Goal: Task Accomplishment & Management: Complete application form

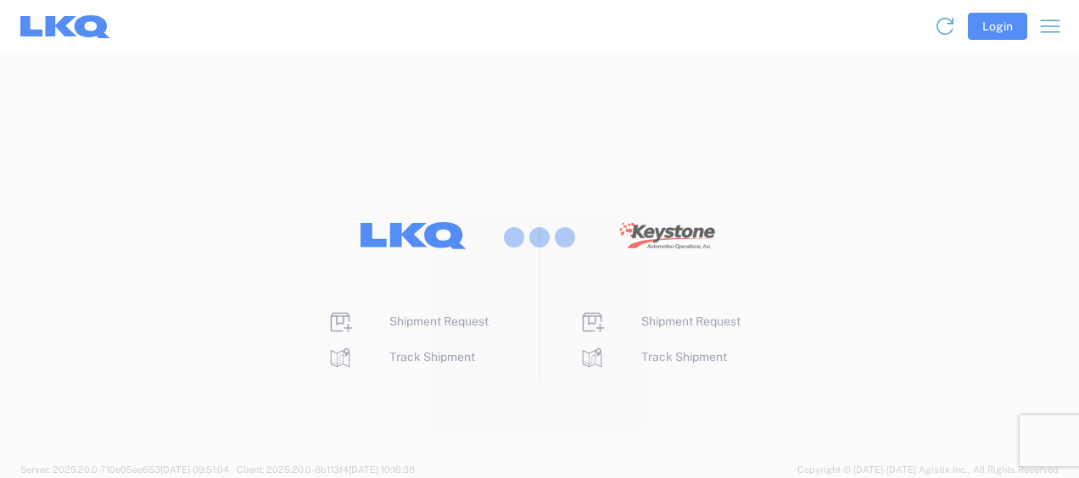
click at [472, 321] on div at bounding box center [539, 239] width 1079 height 478
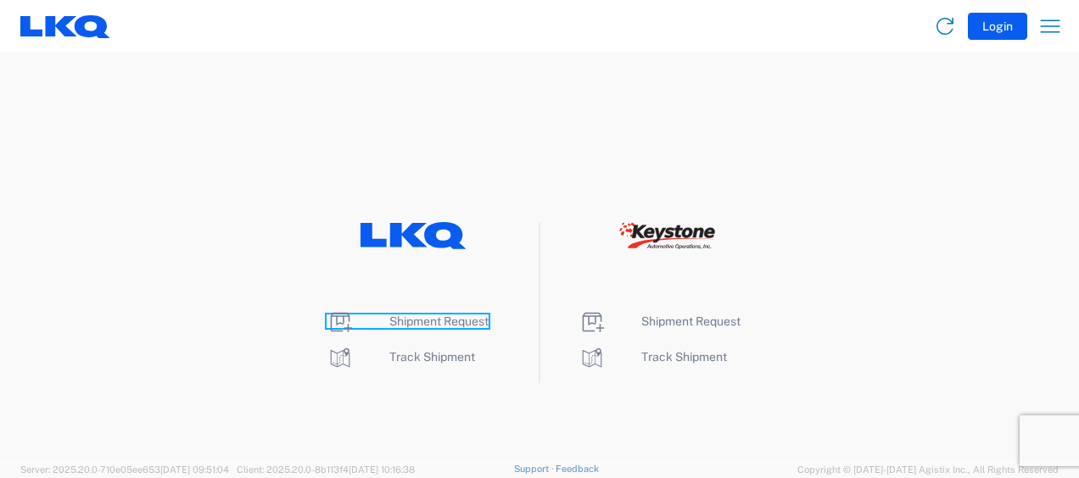
click at [472, 321] on span "Shipment Request" at bounding box center [438, 322] width 99 height 14
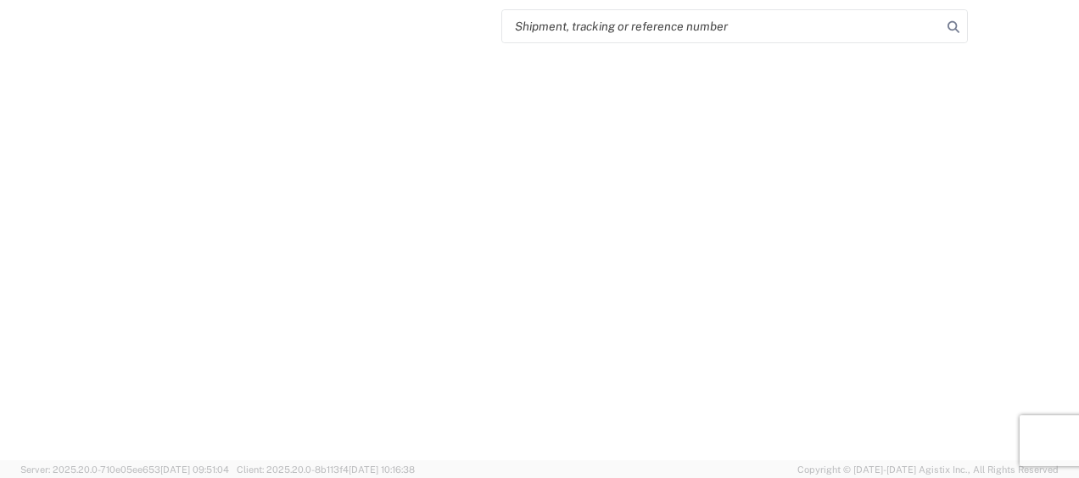
select select "FULL"
select select "LBS"
select select "IN"
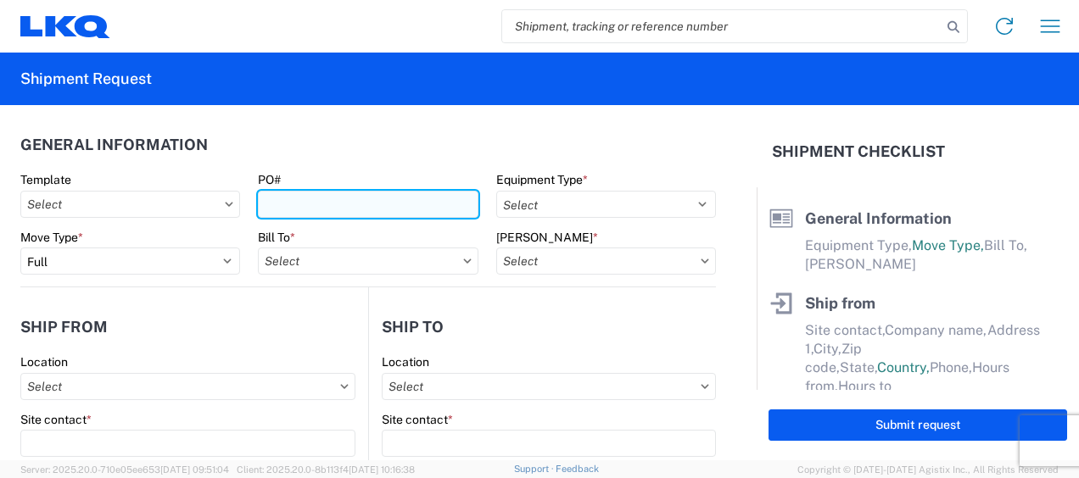
click at [341, 200] on input "PO#" at bounding box center [368, 204] width 220 height 27
type input "100125"
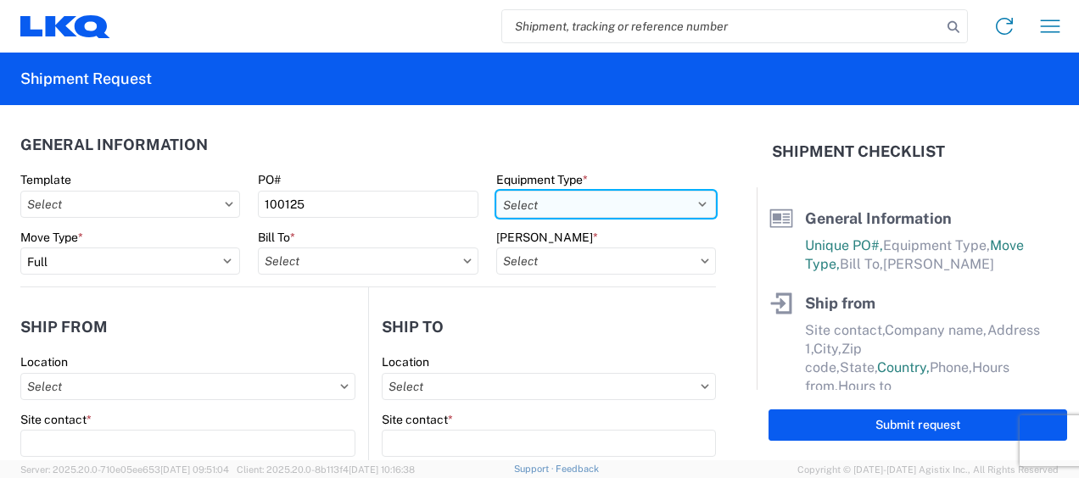
click at [568, 192] on select "Select 53’ Dry Van Flatbed Dropdeck (van) Lowboy (flatbed) Rail" at bounding box center [606, 204] width 220 height 27
select select "STDV"
click at [496, 191] on select "Select 53’ Dry Van Flatbed Dropdeck (van) Lowboy (flatbed) Rail" at bounding box center [606, 204] width 220 height 27
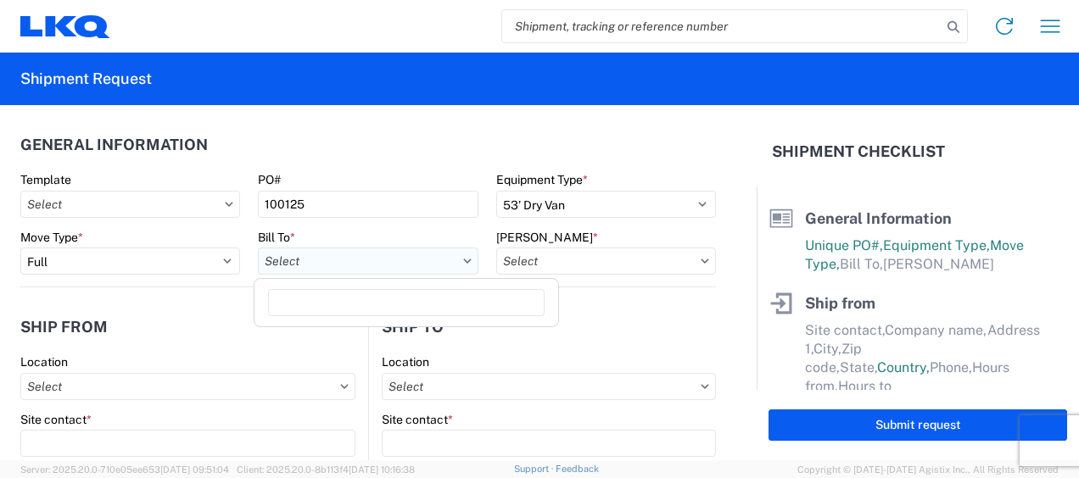
click at [329, 272] on input "text" at bounding box center [368, 261] width 220 height 27
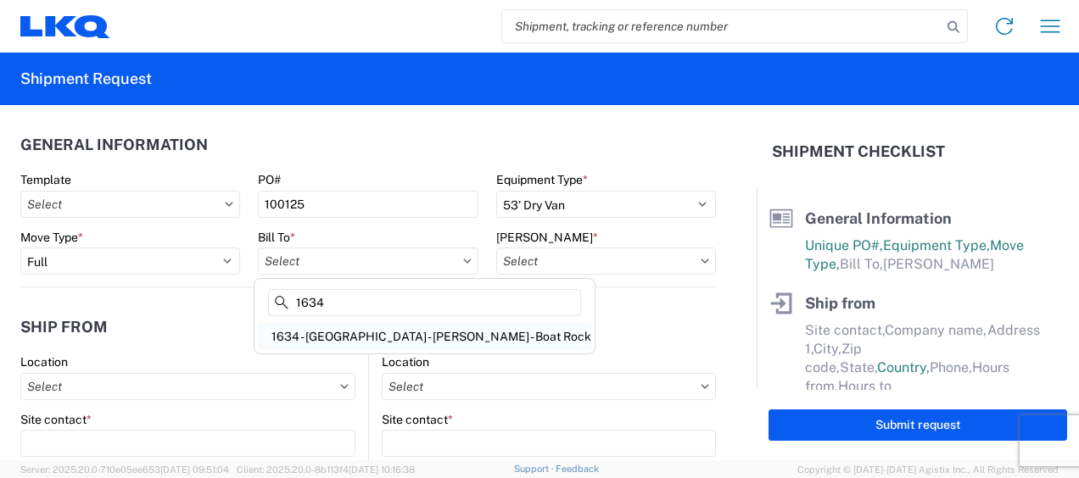
type input "1634"
click at [294, 334] on div "1634 - [GEOGRAPHIC_DATA] - [PERSON_NAME] - Boat Rock" at bounding box center [424, 336] width 333 height 27
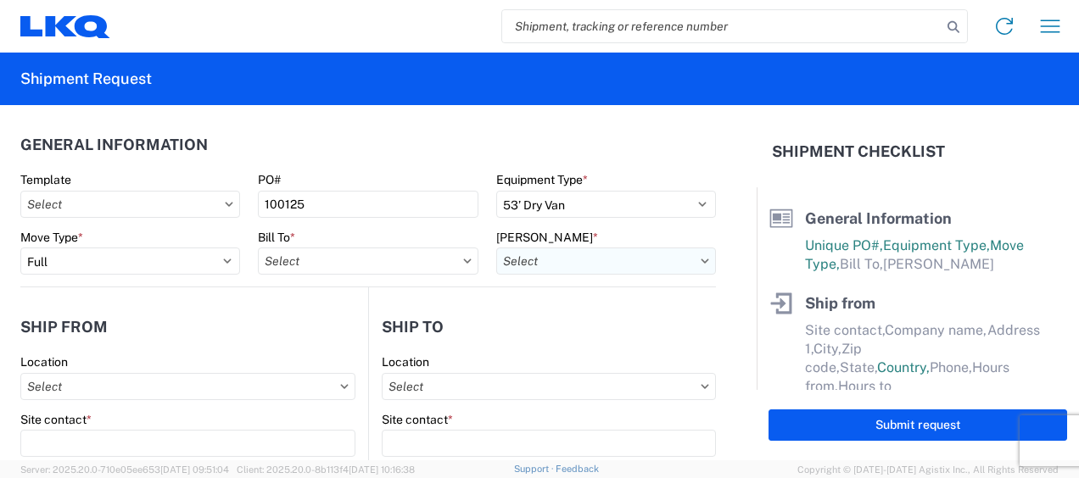
type input "1634 - [GEOGRAPHIC_DATA] - [PERSON_NAME] - Boat Rock"
click at [551, 261] on input "text" at bounding box center [606, 261] width 220 height 27
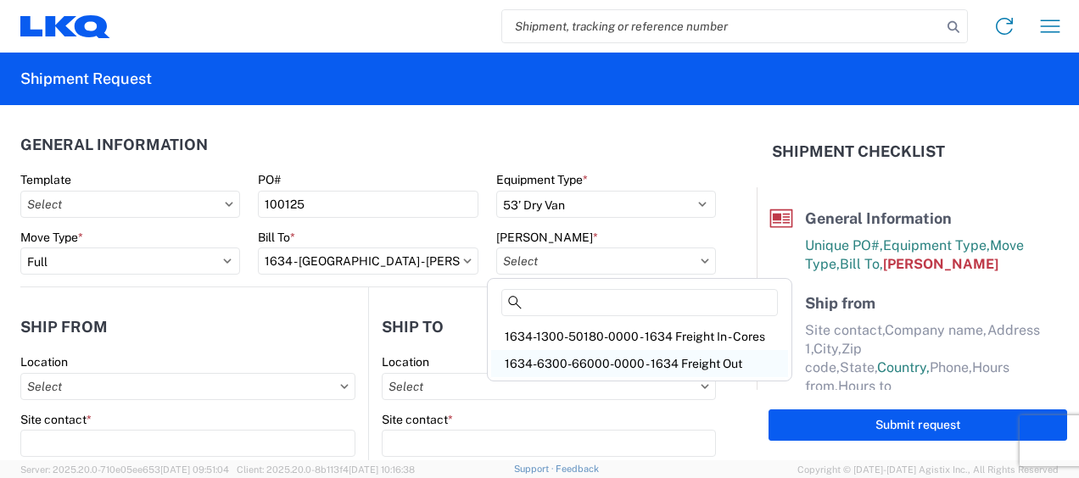
click at [575, 356] on div "1634-6300-66000-0000 - 1634 Freight Out" at bounding box center [639, 363] width 297 height 27
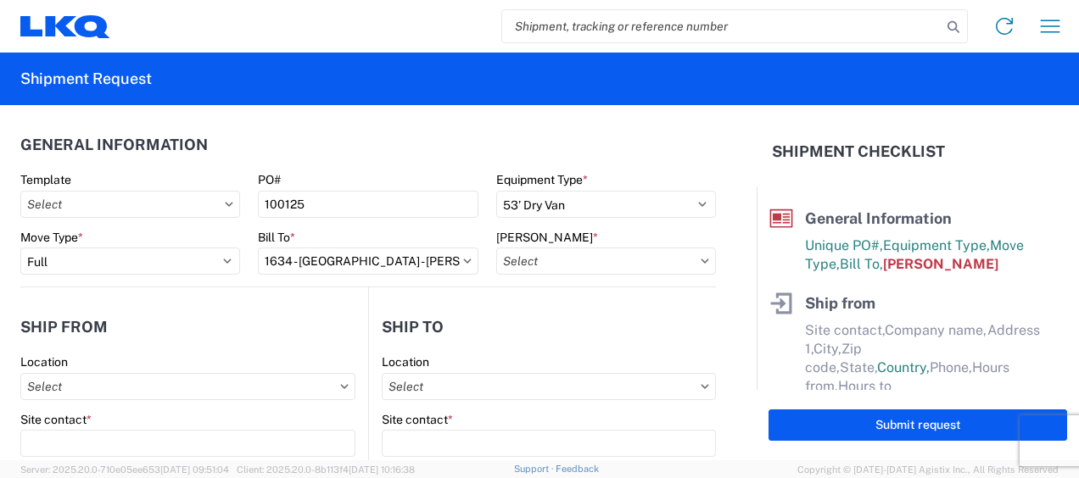
type input "1634-6300-66000-0000 - 1634 Freight Out"
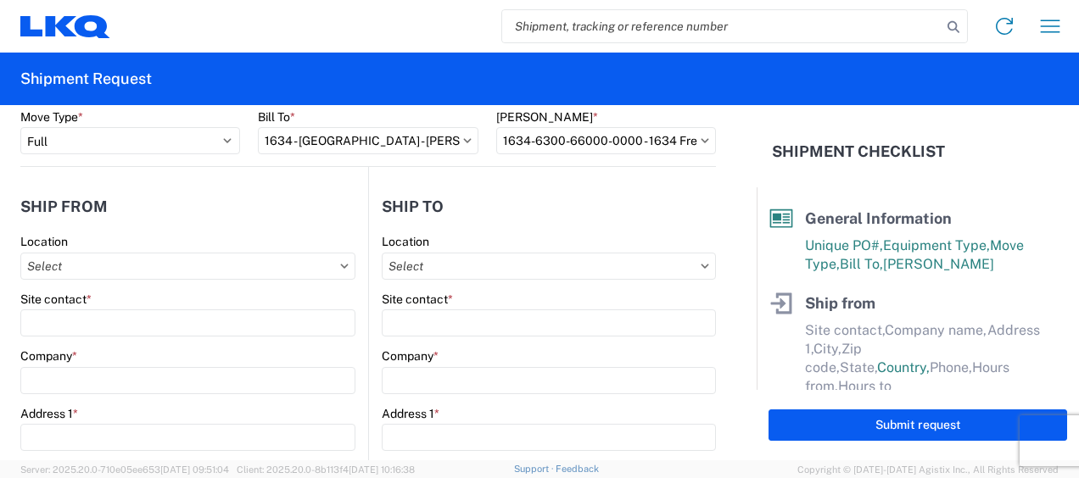
scroll to position [141, 0]
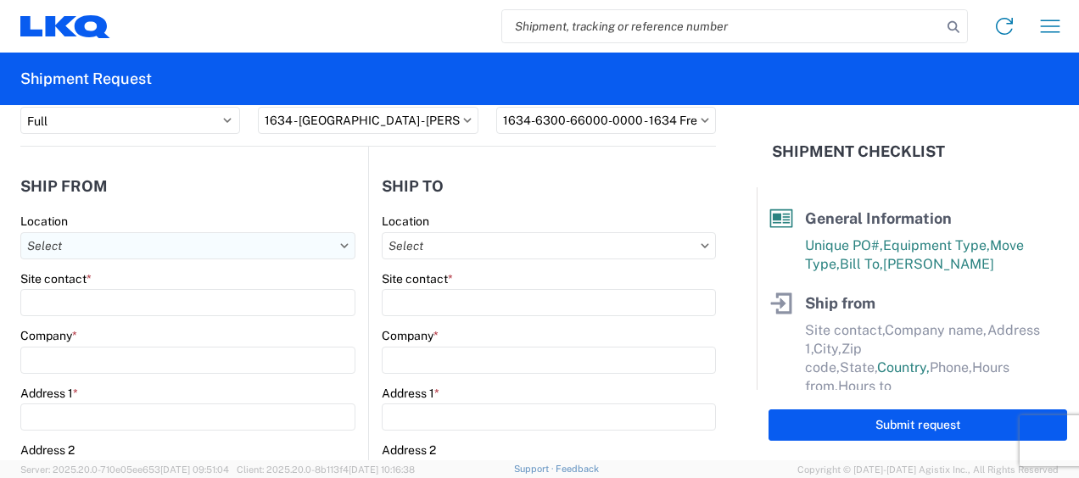
click at [154, 244] on input "text" at bounding box center [187, 245] width 335 height 27
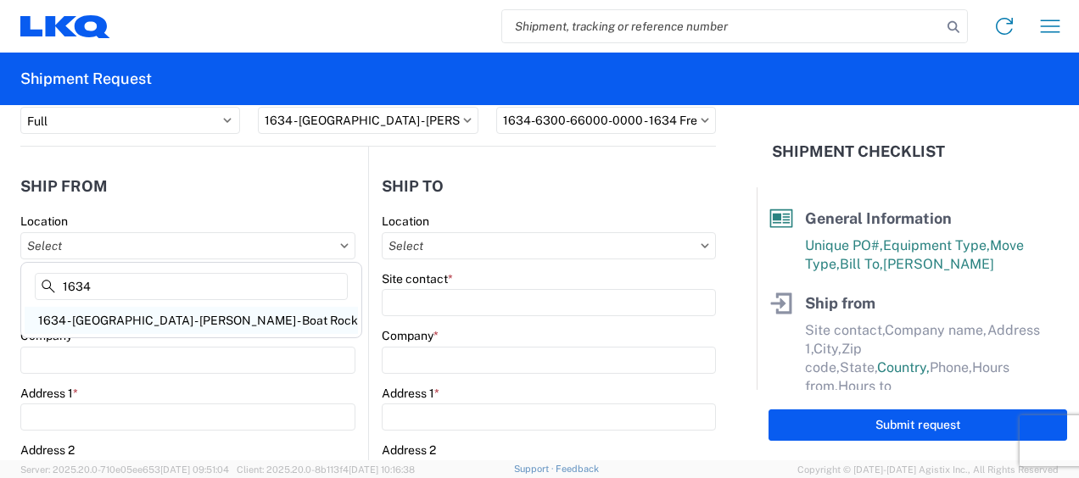
type input "1634"
click at [151, 321] on div "1634 - [GEOGRAPHIC_DATA] - [PERSON_NAME] - Boat Rock" at bounding box center [191, 320] width 333 height 27
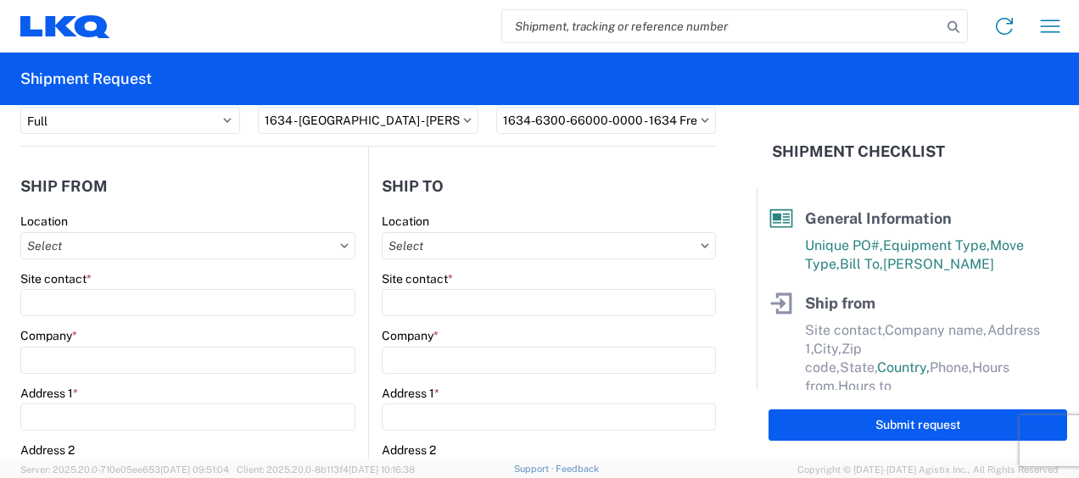
type input "1634 - [GEOGRAPHIC_DATA] - [PERSON_NAME] - Boat Rock"
type input "LKQ Corporation"
type input "[STREET_ADDRESS]"
type input "[GEOGRAPHIC_DATA]"
type input "30336"
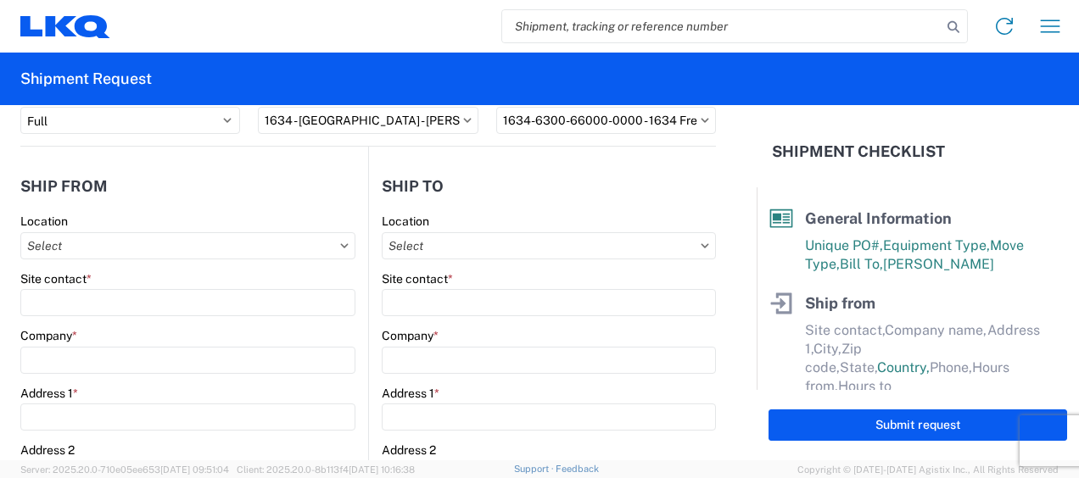
select select "GA"
select select "US"
type input "[PHONE_NUMBER]"
type input "00:00"
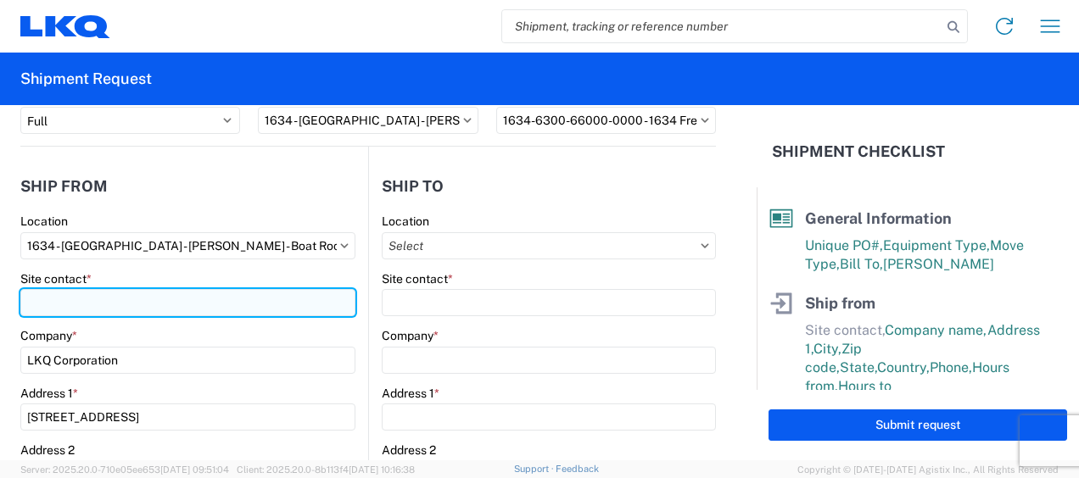
click at [158, 306] on input "Site contact *" at bounding box center [187, 302] width 335 height 27
type input "A"
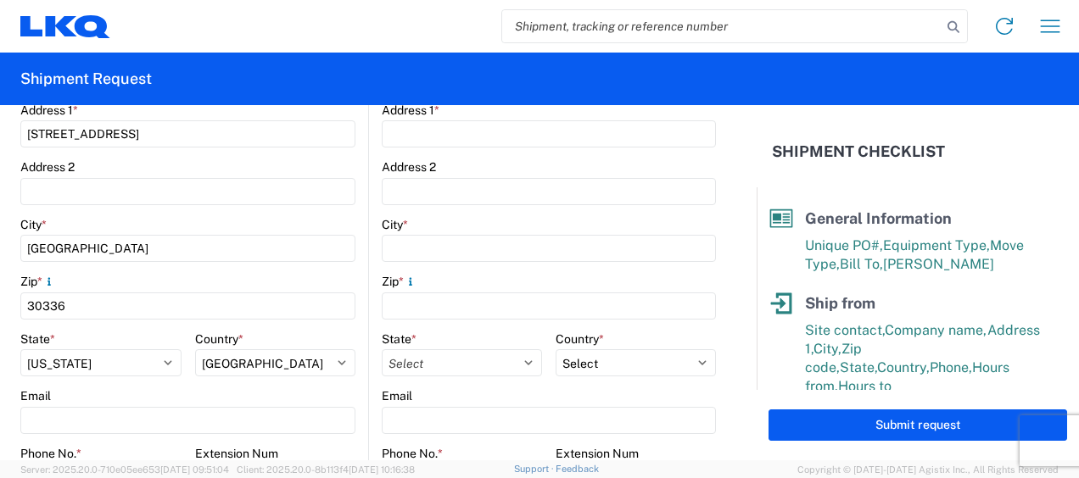
scroll to position [565, 0]
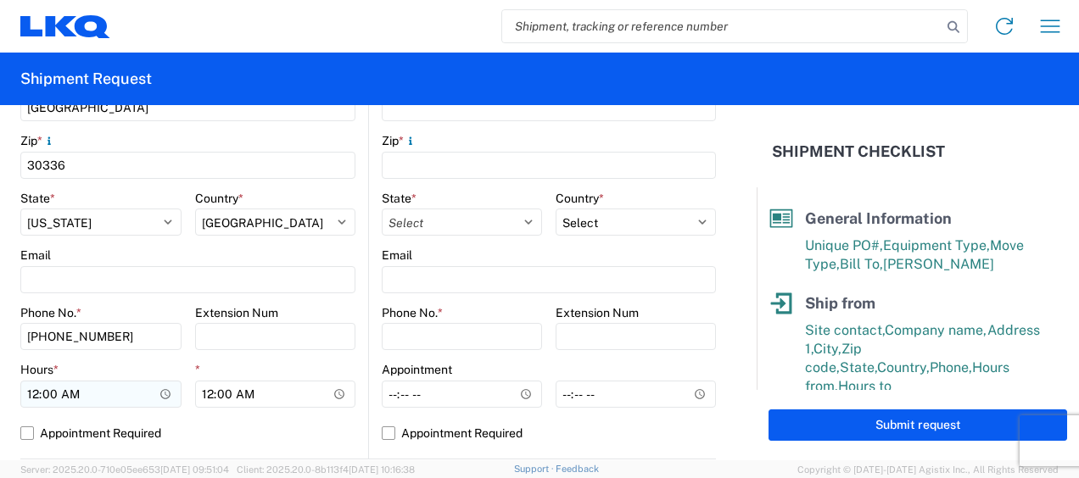
type input "[PERSON_NAME]"
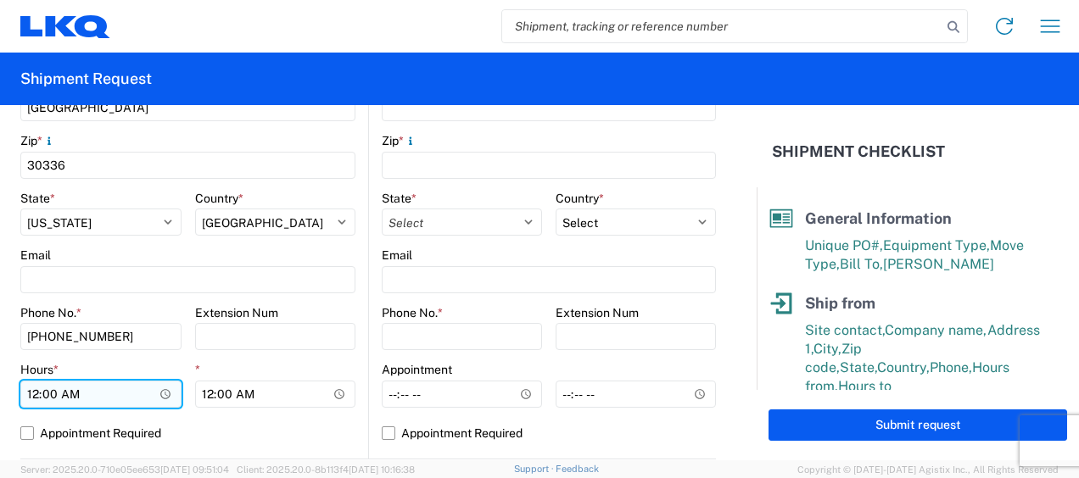
click at [28, 392] on input "00:00" at bounding box center [100, 394] width 161 height 27
type input "07:00"
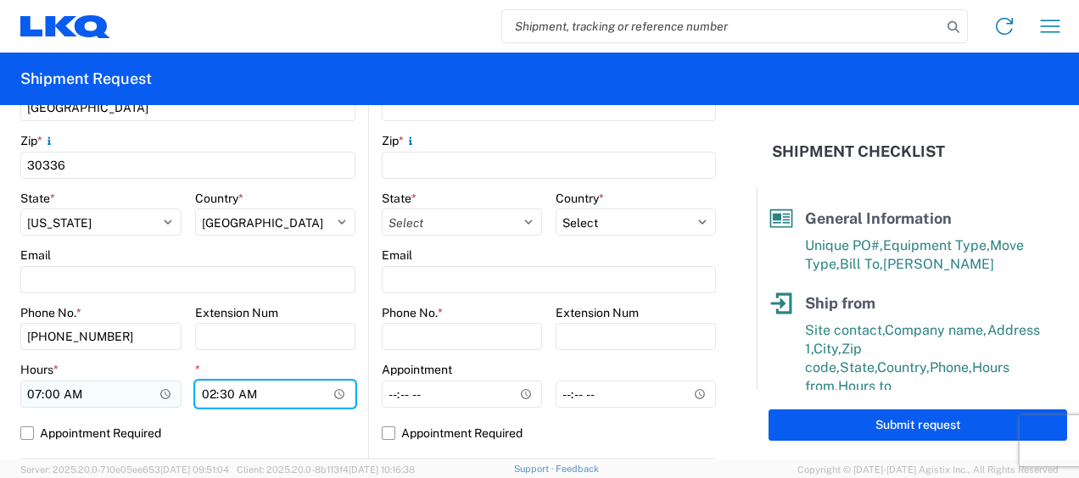
type input "14:30"
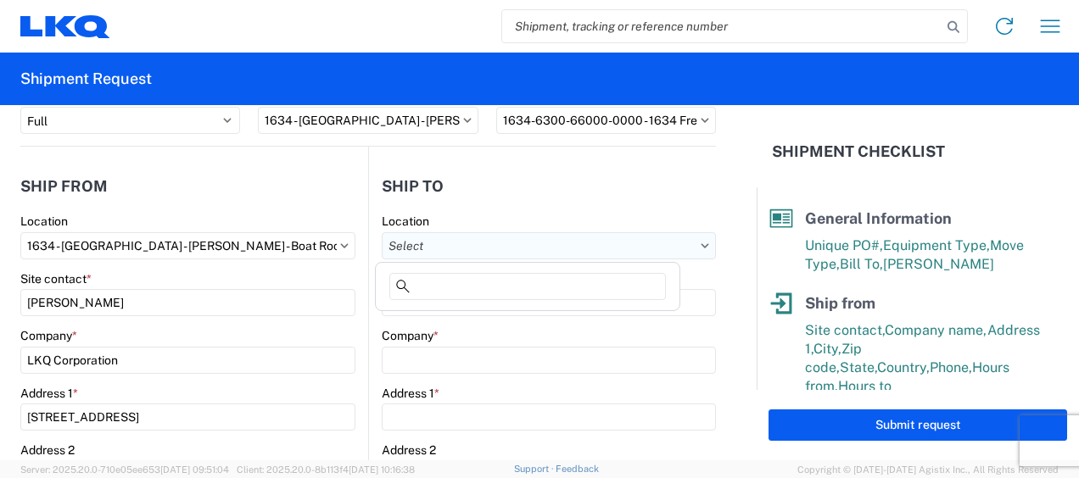
click at [452, 246] on input "text" at bounding box center [549, 245] width 334 height 27
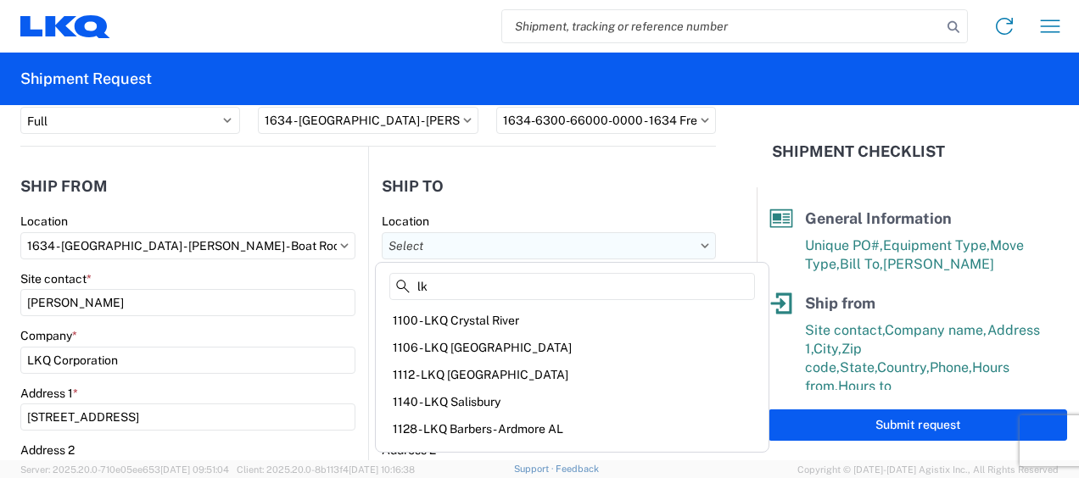
type input "l"
click at [494, 200] on header "Ship to" at bounding box center [542, 186] width 347 height 38
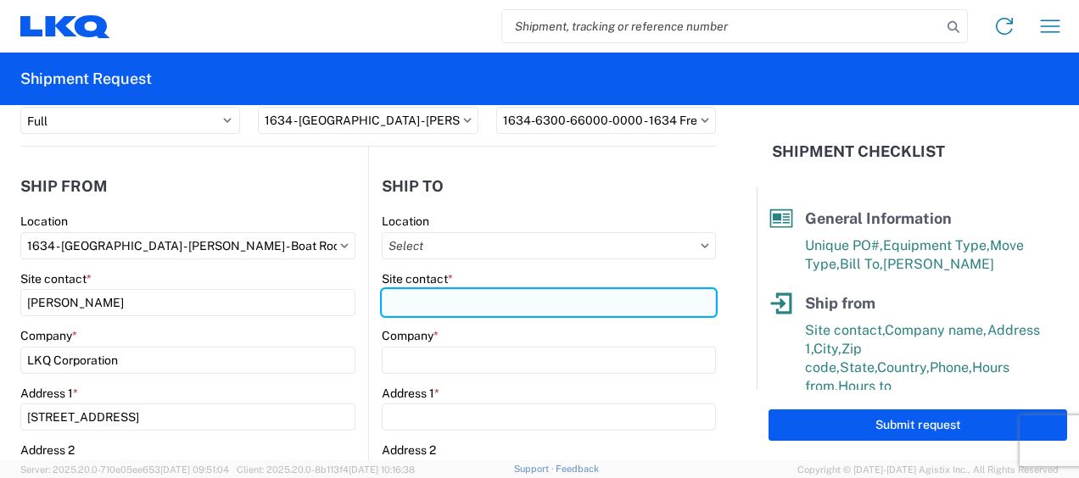
click at [433, 302] on input "Site contact *" at bounding box center [549, 302] width 334 height 27
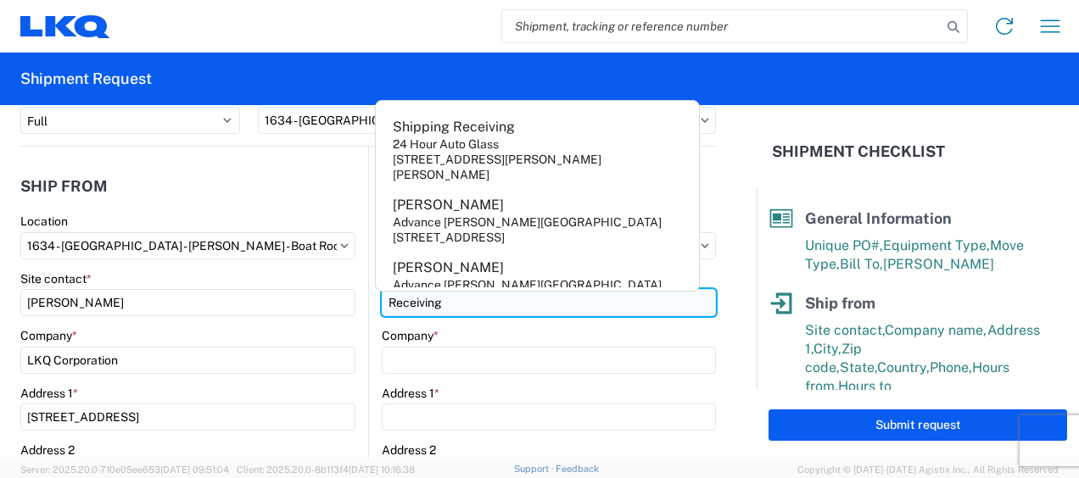
type input "Receiving"
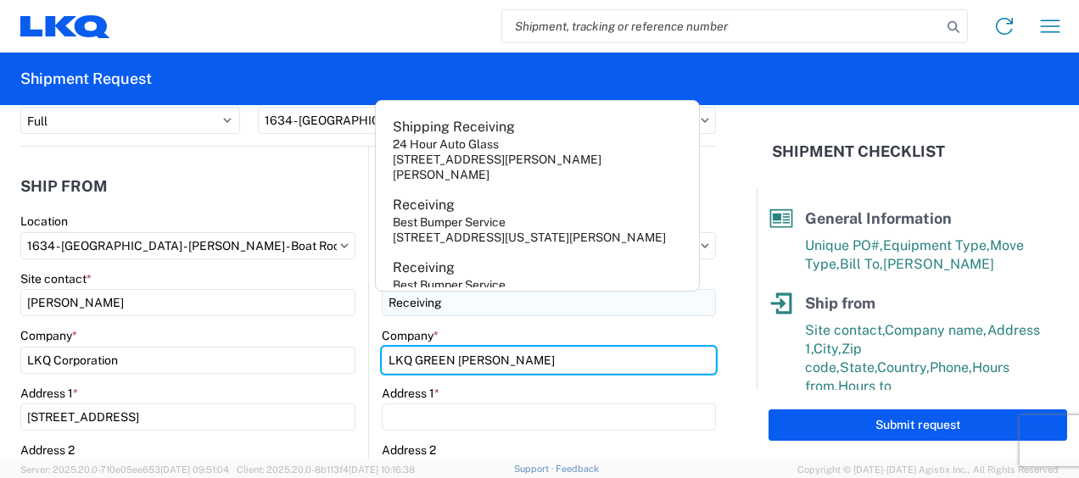
type input "LKQ GREEN [PERSON_NAME]"
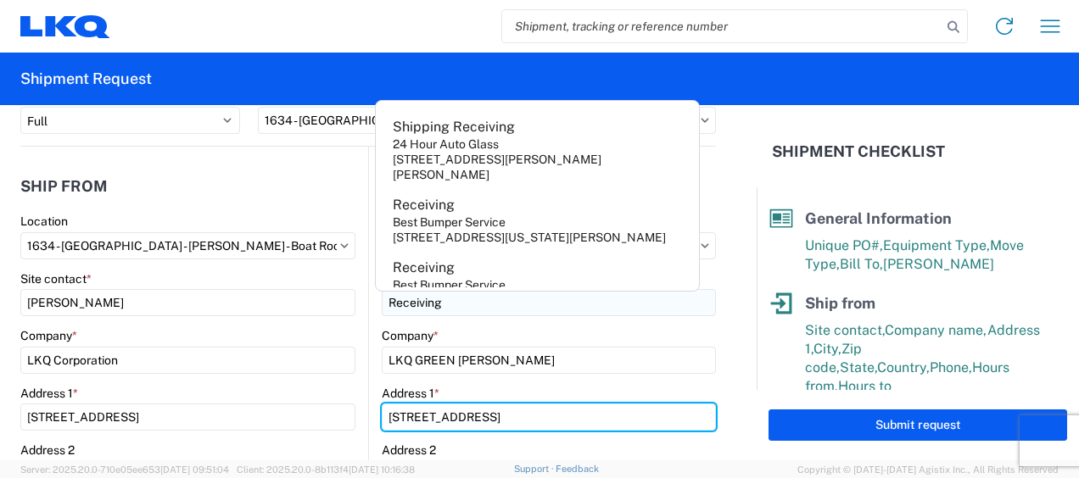
type input "[STREET_ADDRESS]"
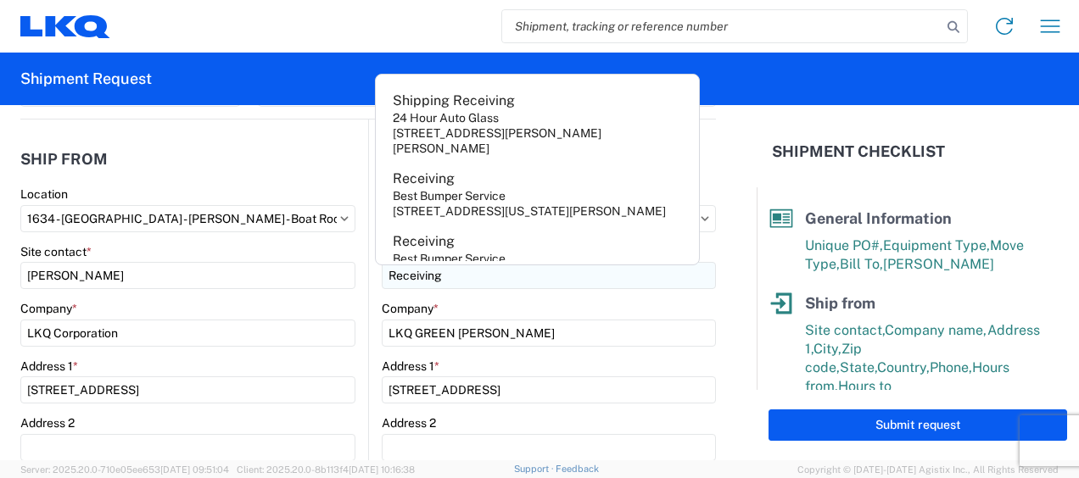
scroll to position [389, 0]
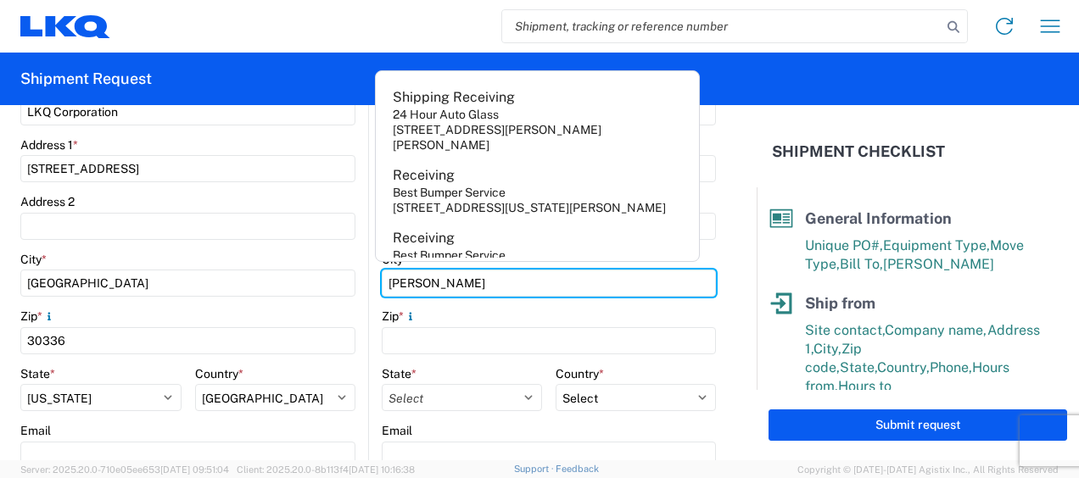
type input "[PERSON_NAME]"
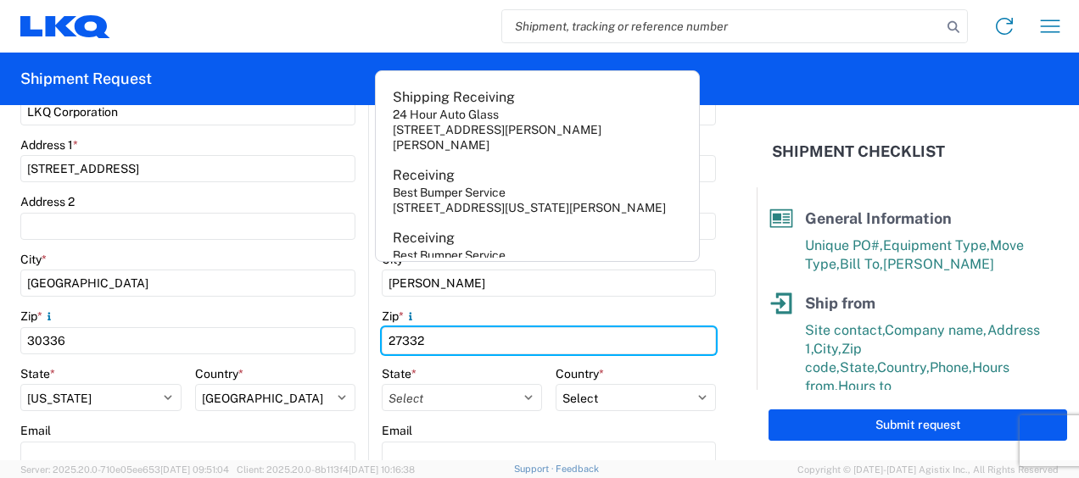
type input "27332"
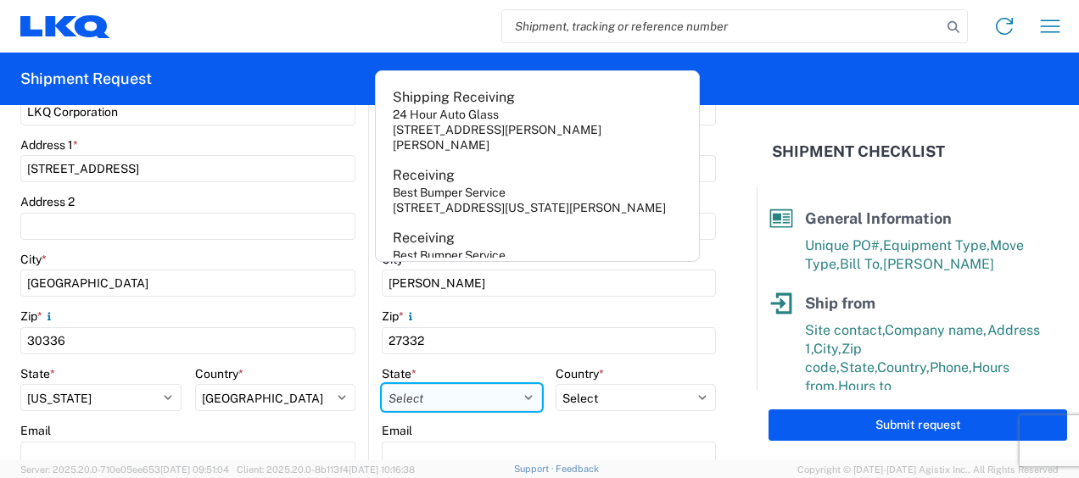
click at [416, 390] on select "Select [US_STATE] [US_STATE] [US_STATE] [US_STATE] Armed Forces Americas Armed …" at bounding box center [462, 397] width 160 height 27
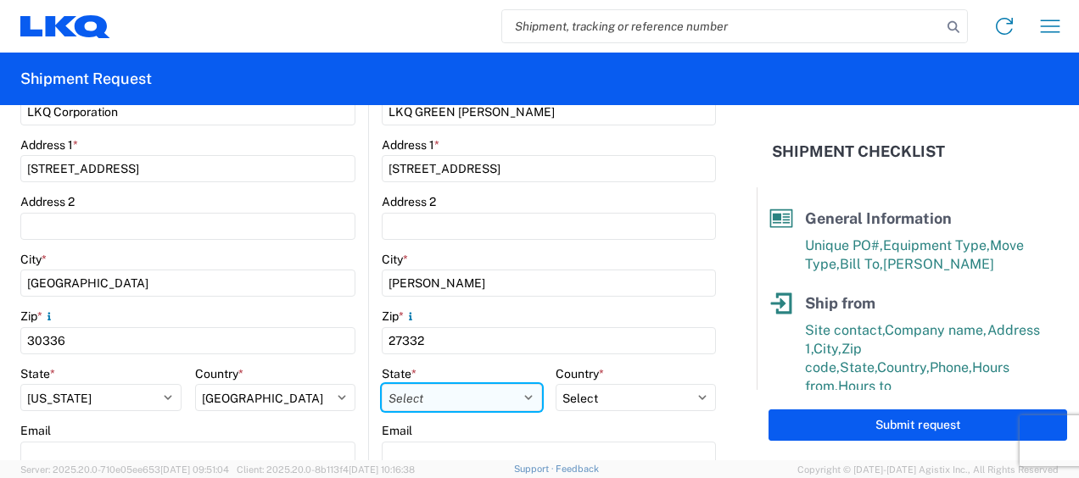
select select "NC"
click at [382, 384] on select "Select [US_STATE] [US_STATE] [US_STATE] [US_STATE] Armed Forces Americas Armed …" at bounding box center [462, 397] width 160 height 27
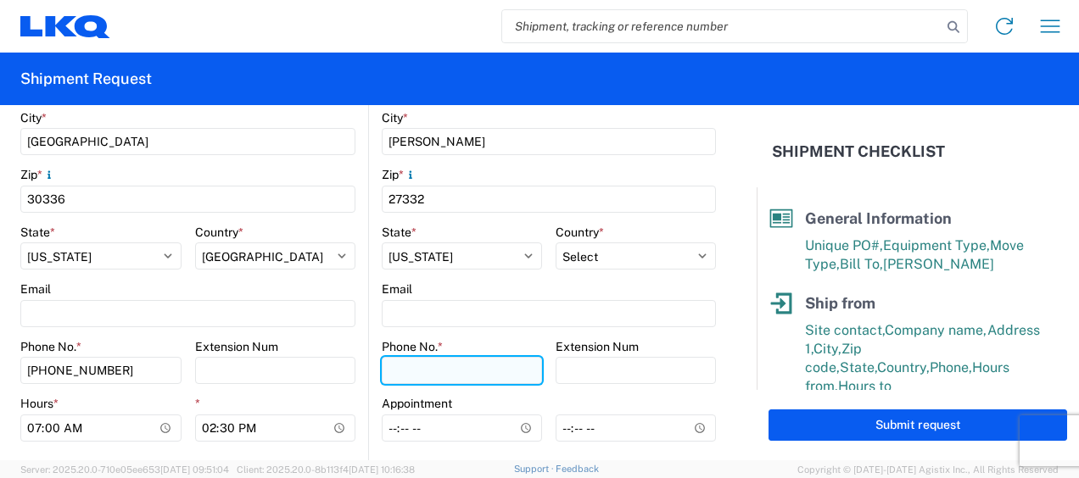
click at [424, 360] on input "Phone No. *" at bounding box center [462, 370] width 160 height 27
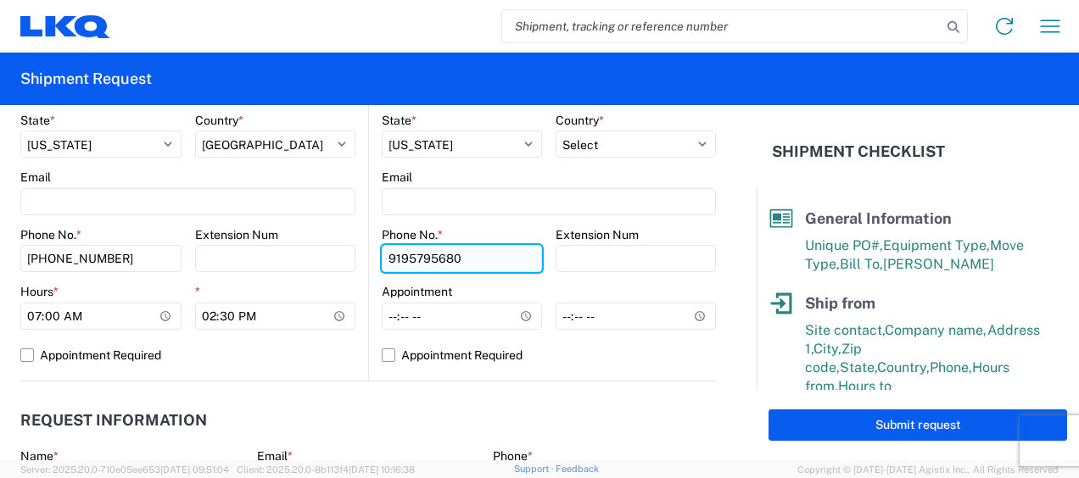
scroll to position [814, 0]
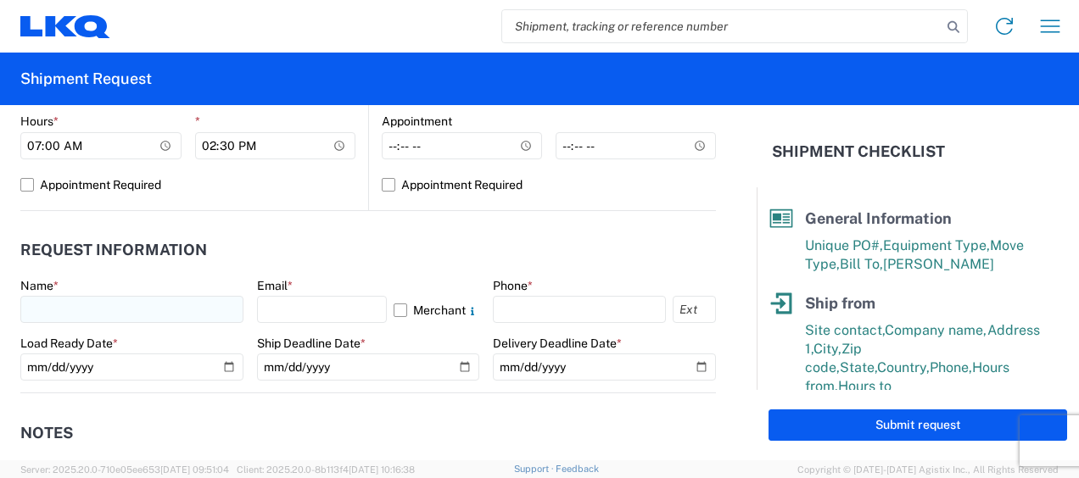
type input "9195795680"
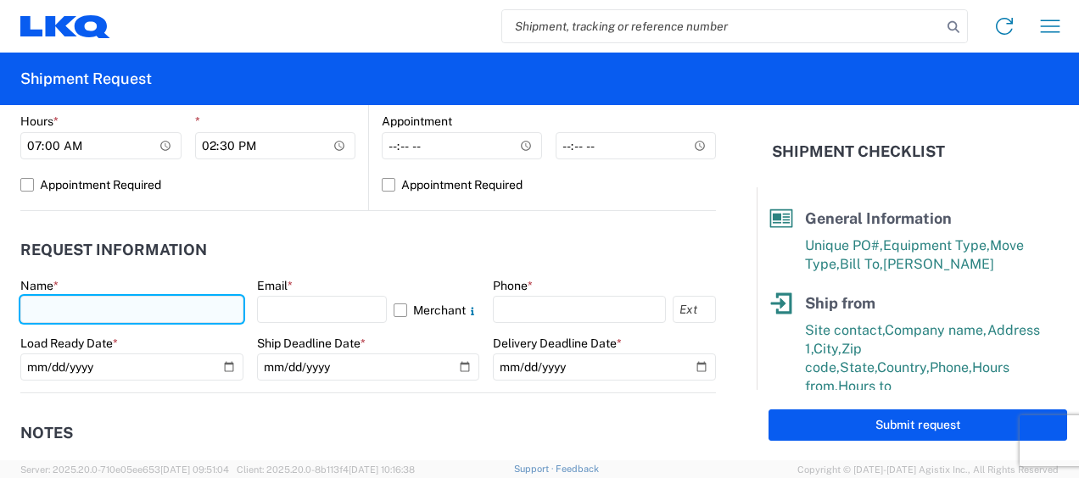
click at [190, 316] on input "text" at bounding box center [131, 309] width 223 height 27
type input "y"
type input "[PERSON_NAME]"
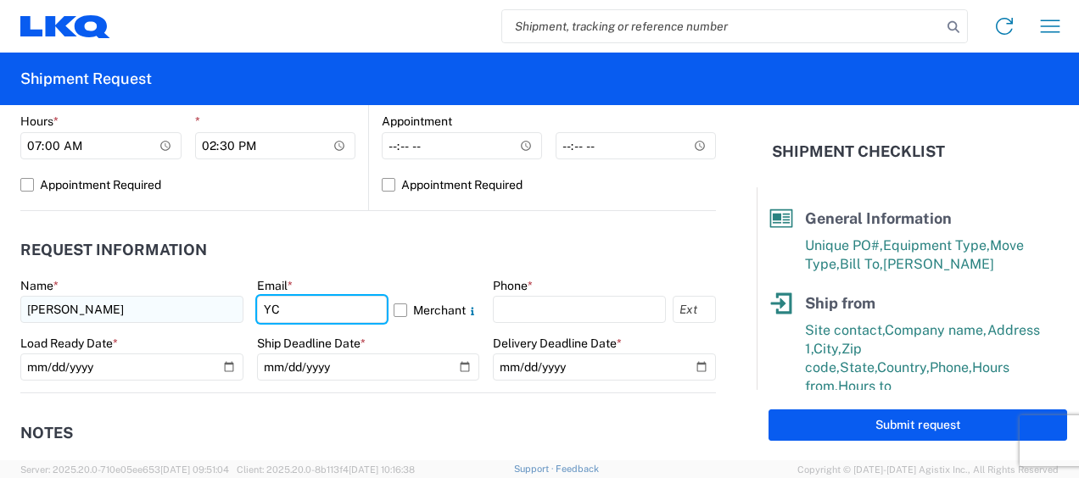
type input "Y"
type input "[EMAIL_ADDRESS][DOMAIN_NAME]"
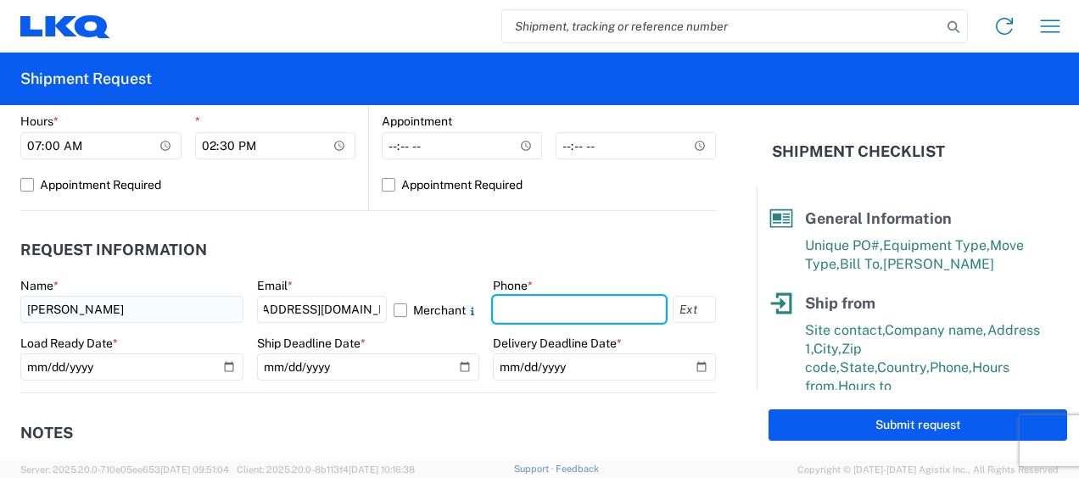
scroll to position [0, 0]
type input "6783998501"
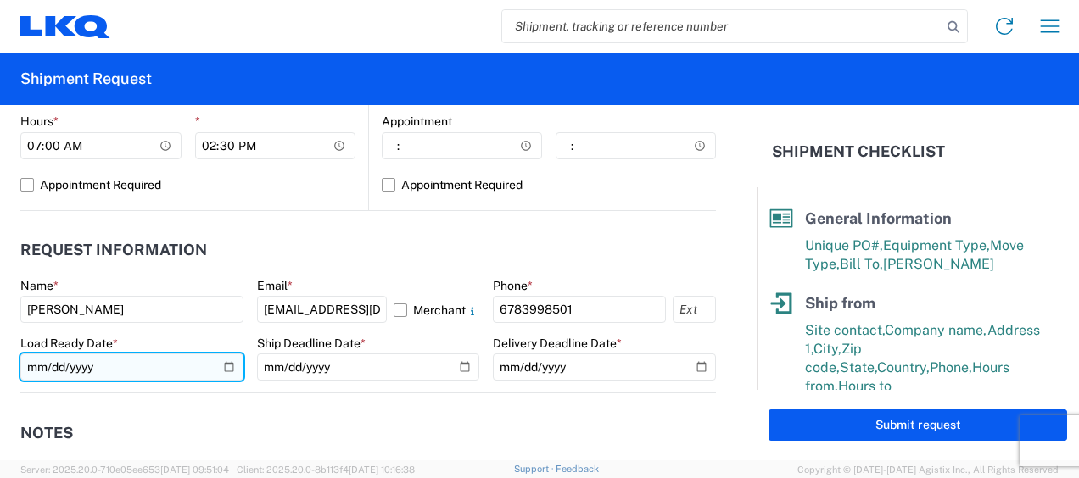
click at [231, 370] on input "date" at bounding box center [131, 367] width 223 height 27
type input "[DATE]"
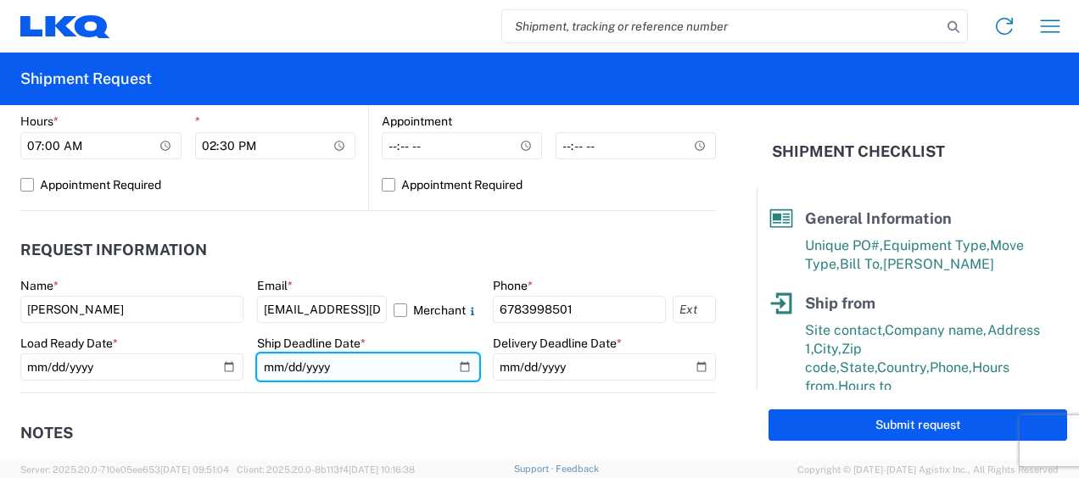
click at [455, 366] on input "date" at bounding box center [368, 367] width 223 height 27
type input "[DATE]"
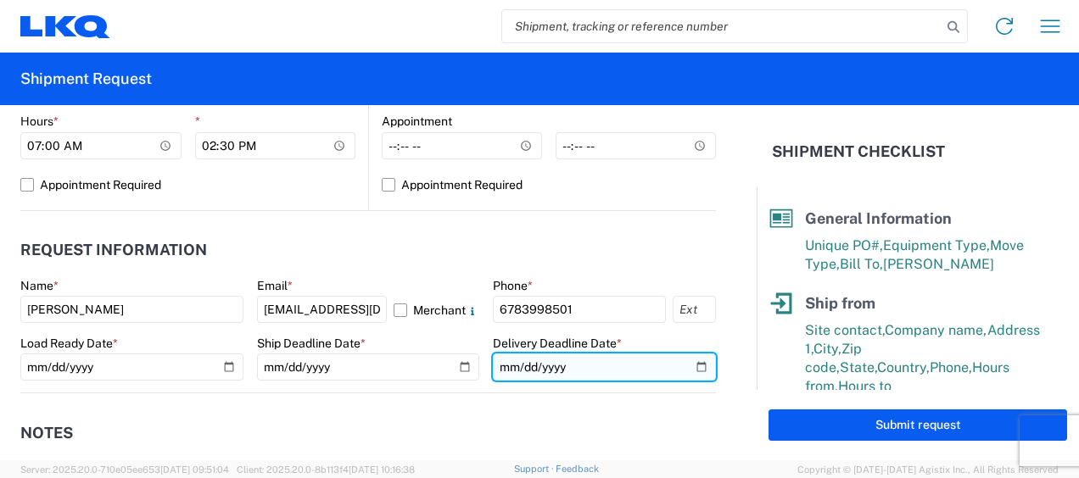
click at [691, 368] on input "date" at bounding box center [604, 367] width 223 height 27
type input "[DATE]"
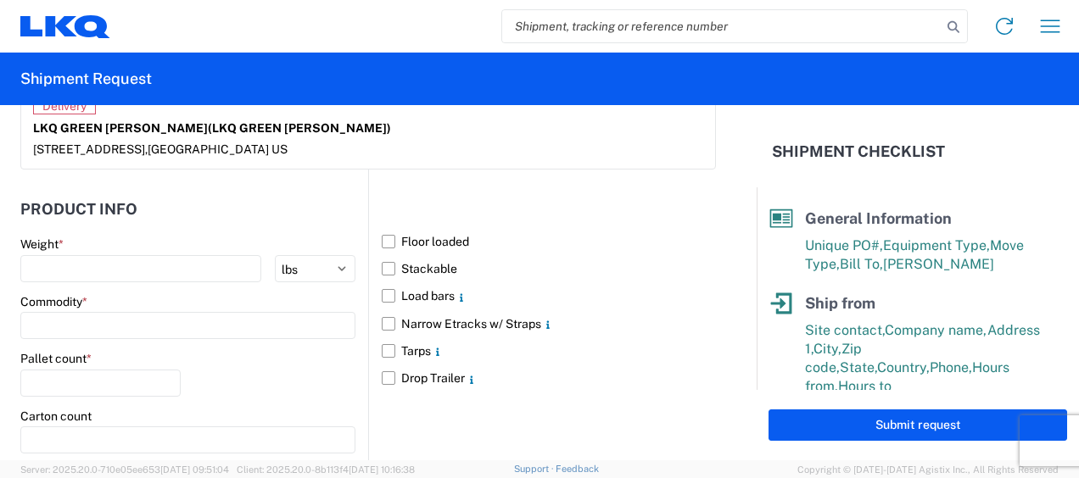
scroll to position [1520, 0]
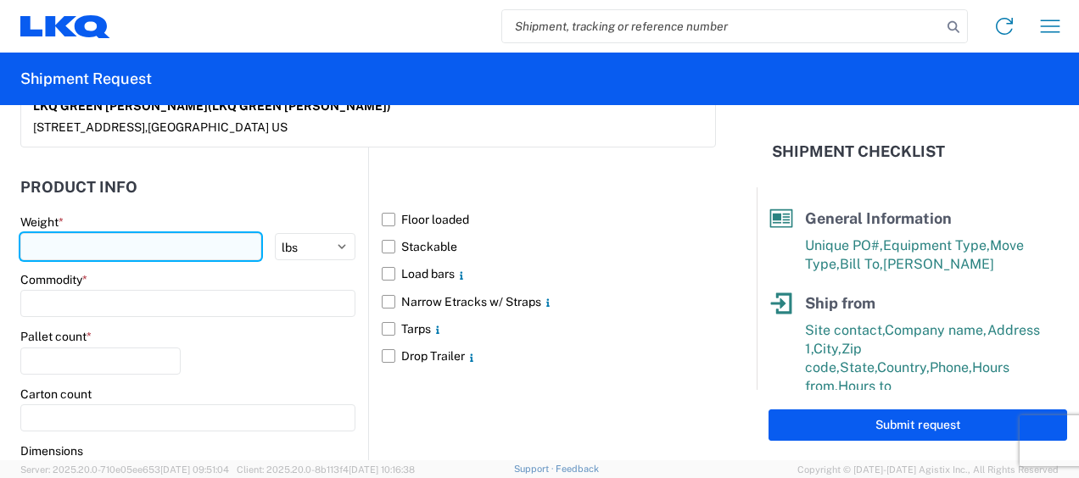
click at [128, 245] on input "number" at bounding box center [140, 246] width 241 height 27
type input "20000"
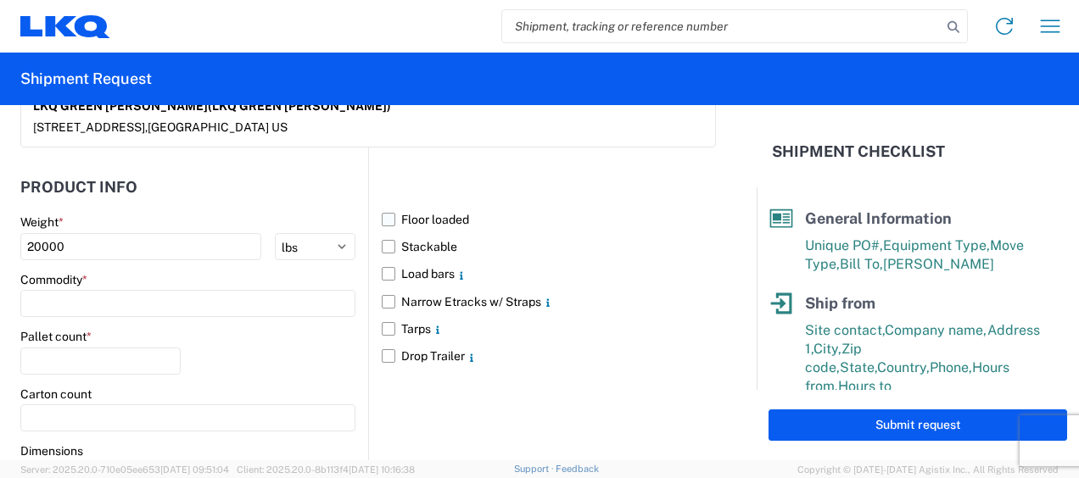
click at [383, 213] on label "Floor loaded" at bounding box center [549, 219] width 334 height 27
click at [0, 0] on input "Floor loaded" at bounding box center [0, 0] width 0 height 0
click at [98, 290] on input at bounding box center [187, 303] width 335 height 27
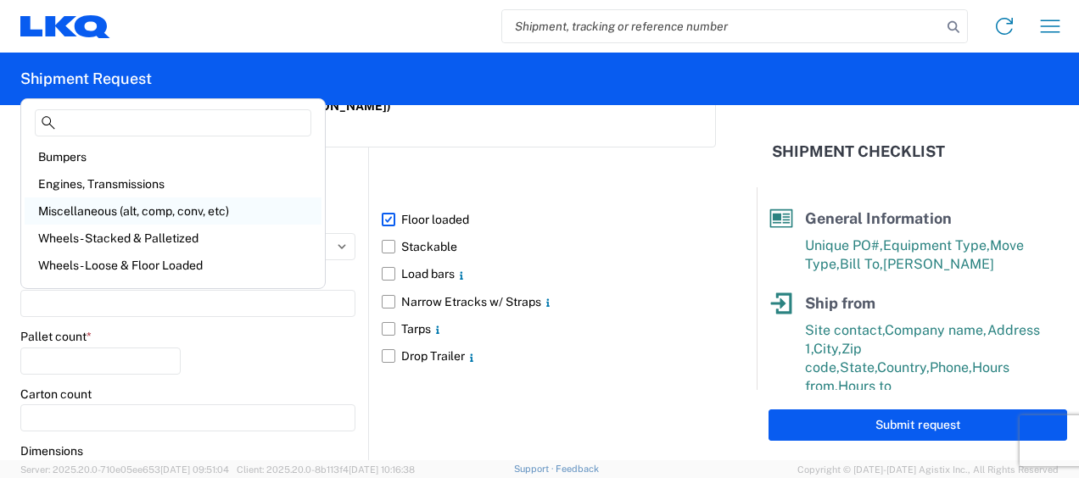
click at [210, 214] on div "Miscellaneous (alt, comp, conv, etc)" at bounding box center [173, 211] width 297 height 27
type input "Miscellaneous (alt, comp, conv, etc)"
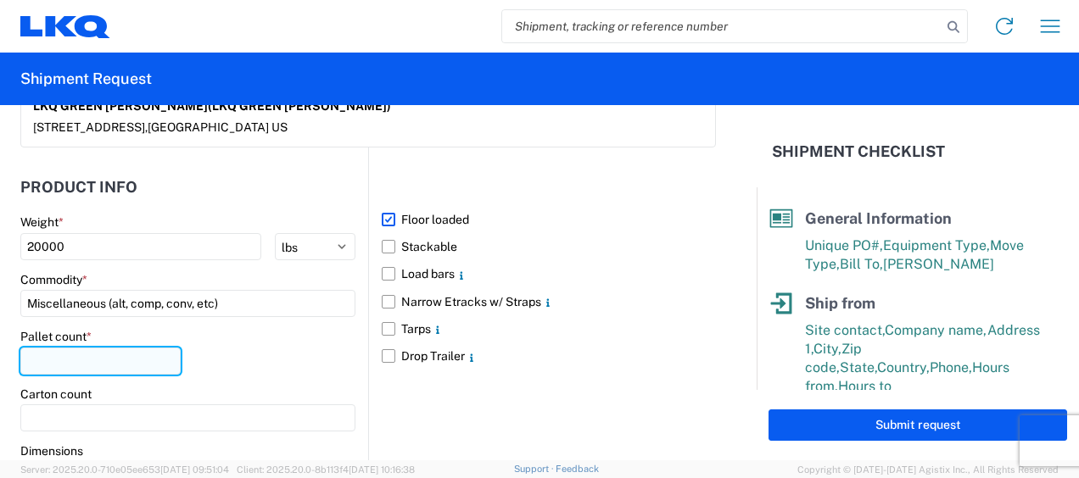
click at [137, 350] on input "number" at bounding box center [100, 361] width 160 height 27
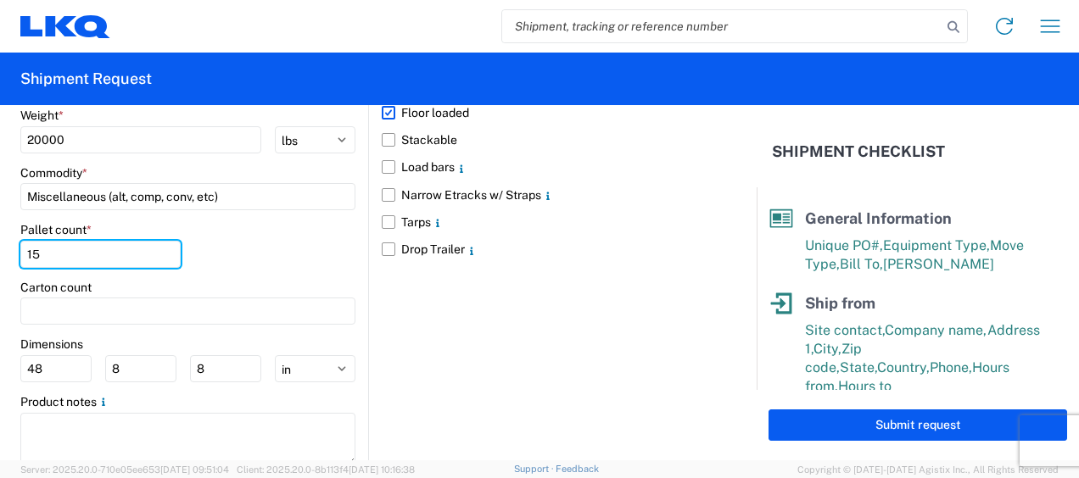
scroll to position [1674, 0]
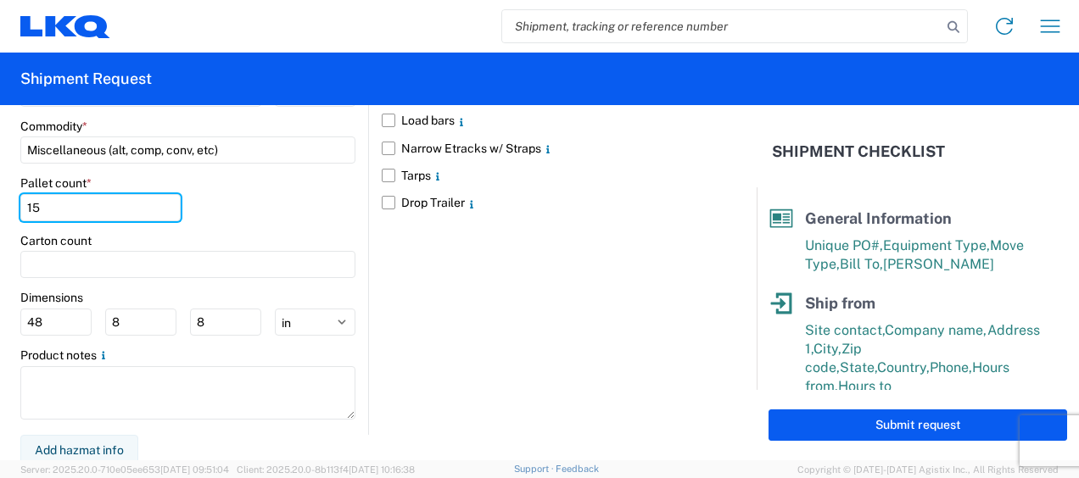
type input "15"
click at [942, 441] on div "Submit request" at bounding box center [918, 425] width 322 height 70
click at [949, 409] on div "Submit request" at bounding box center [918, 425] width 322 height 70
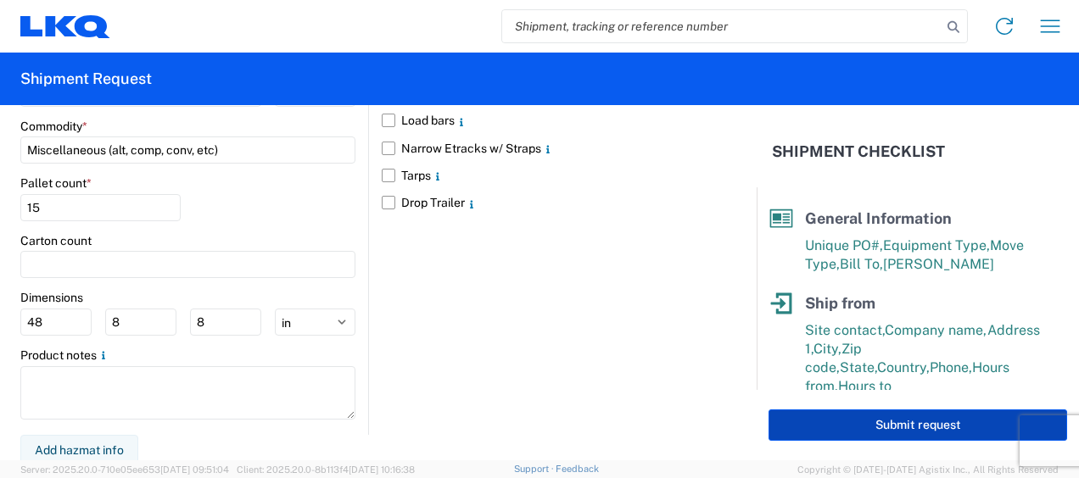
click at [950, 422] on button "Submit request" at bounding box center [918, 425] width 299 height 31
select select "GA"
select select "US"
